Goal: Information Seeking & Learning: Learn about a topic

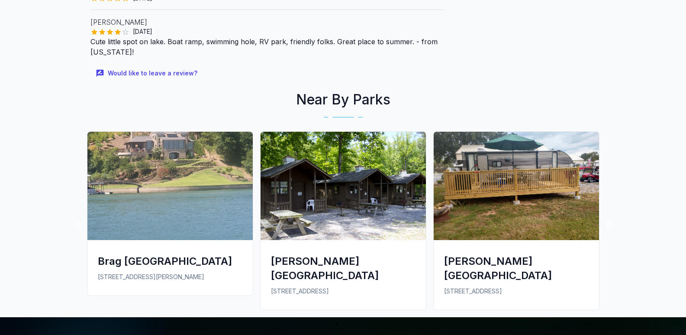
scroll to position [520, 0]
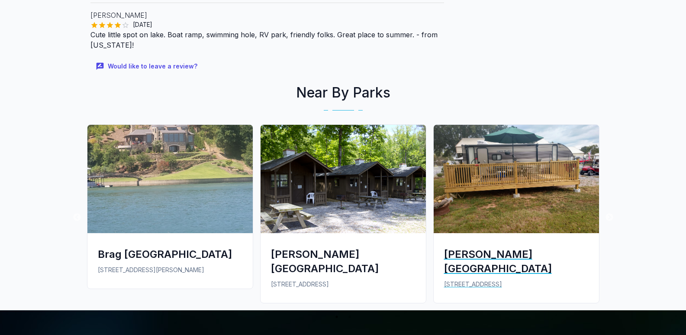
click at [532, 200] on img at bounding box center [516, 179] width 165 height 108
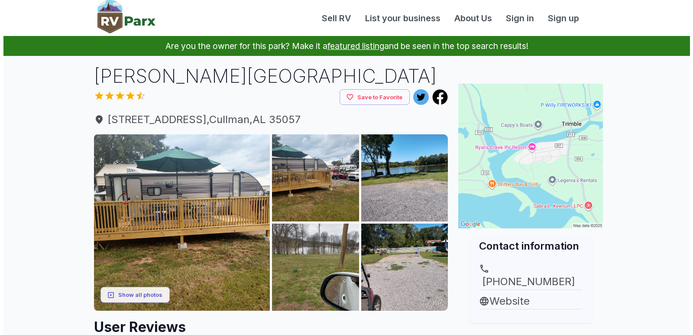
scroll to position [43, 0]
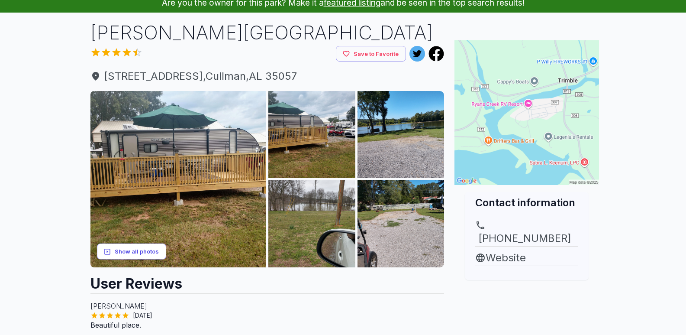
click at [160, 246] on button "Show all photos" at bounding box center [131, 251] width 69 height 16
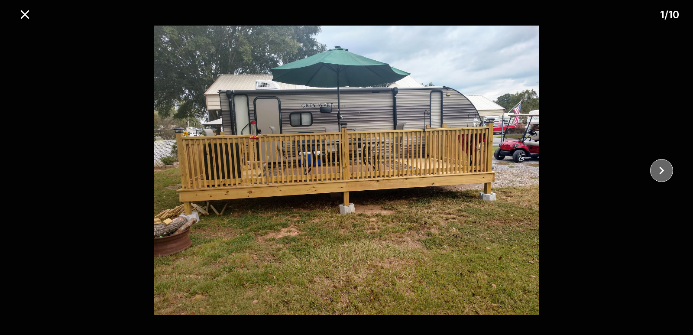
click at [662, 167] on icon "close" at bounding box center [661, 170] width 15 height 15
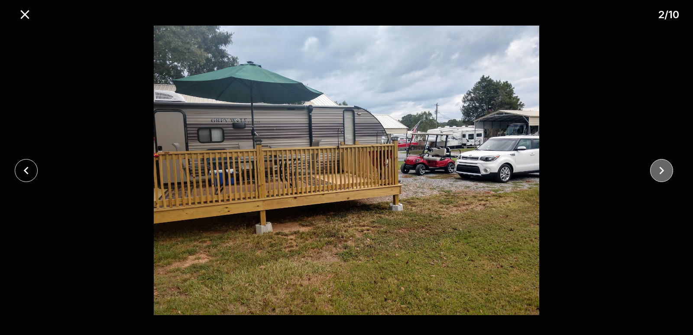
click at [662, 167] on icon "close" at bounding box center [661, 170] width 15 height 15
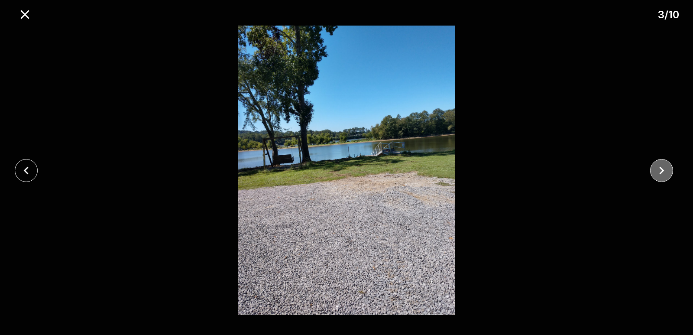
click at [659, 167] on icon "close" at bounding box center [661, 170] width 15 height 15
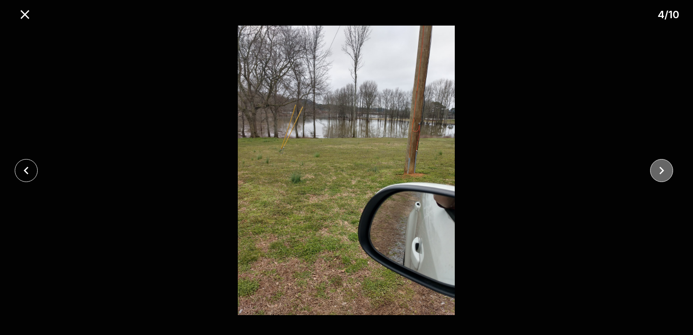
click at [659, 167] on icon "close" at bounding box center [661, 170] width 15 height 15
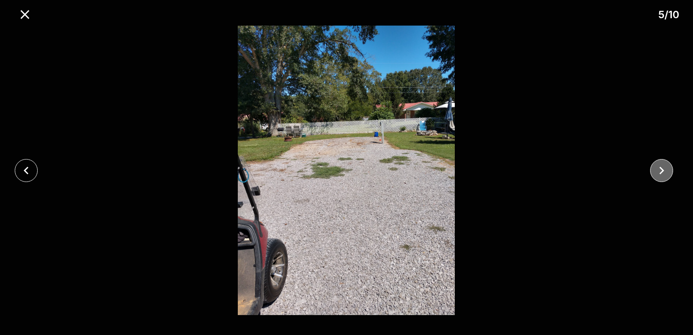
click at [659, 167] on icon "close" at bounding box center [661, 170] width 15 height 15
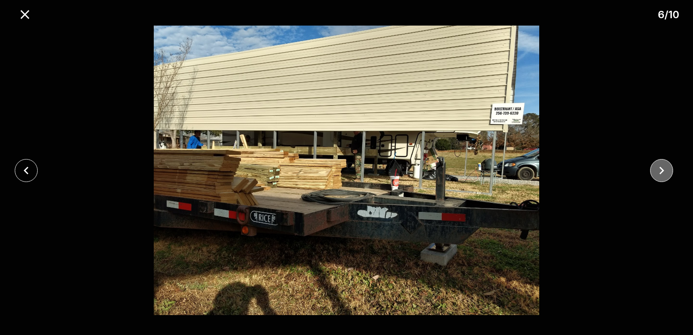
click at [661, 167] on icon "close" at bounding box center [661, 170] width 15 height 15
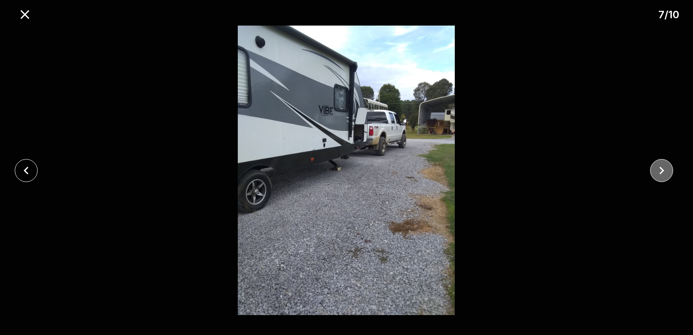
click at [661, 167] on icon "close" at bounding box center [661, 170] width 15 height 15
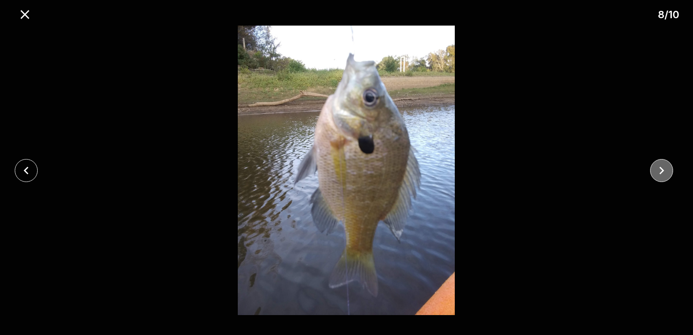
click at [661, 167] on icon "close" at bounding box center [661, 170] width 15 height 15
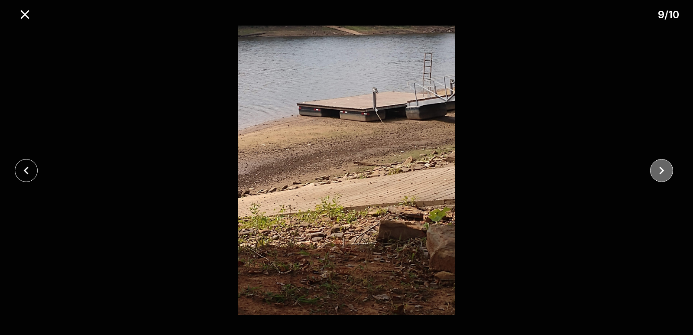
click at [661, 167] on icon "close" at bounding box center [661, 170] width 15 height 15
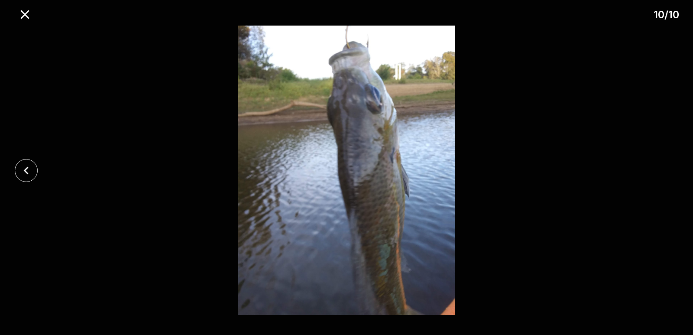
click at [661, 167] on div at bounding box center [346, 170] width 693 height 289
